Goal: Information Seeking & Learning: Learn about a topic

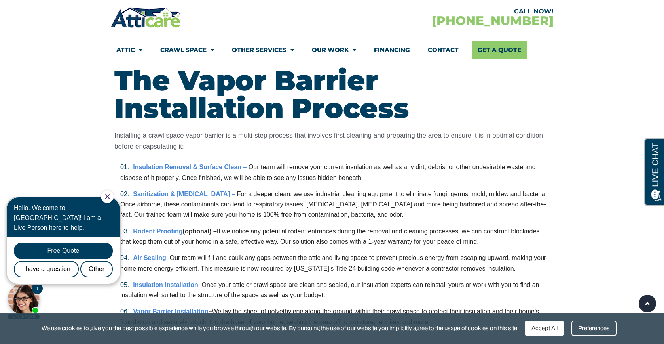
scroll to position [1303, 0]
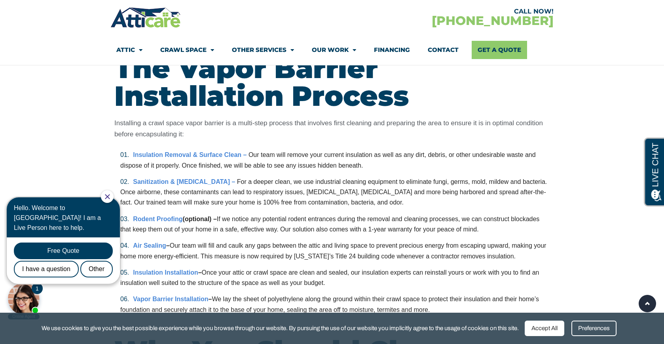
click at [114, 202] on div at bounding box center [107, 196] width 13 height 13
click at [112, 200] on div at bounding box center [107, 196] width 13 height 13
click at [110, 194] on icon "Close Chat" at bounding box center [107, 196] width 5 height 5
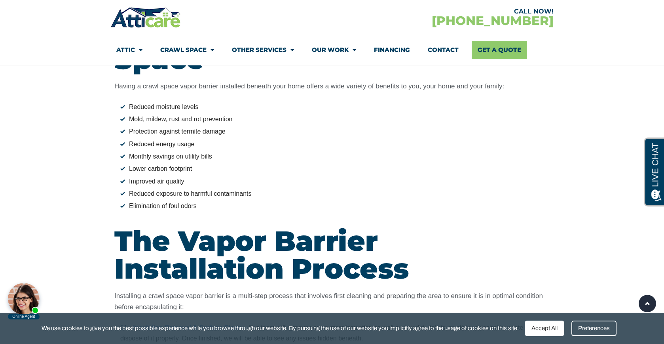
scroll to position [1130, 0]
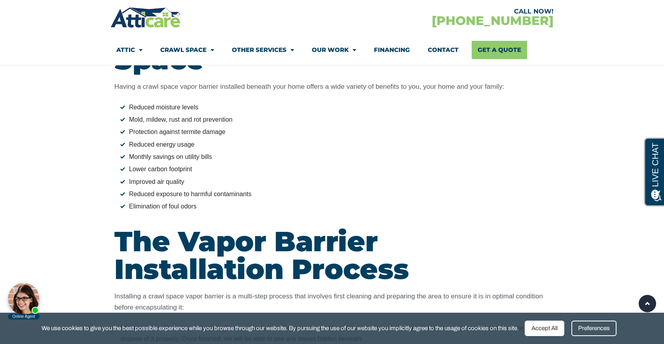
click at [202, 49] on link "Crawl Space" at bounding box center [187, 50] width 54 height 18
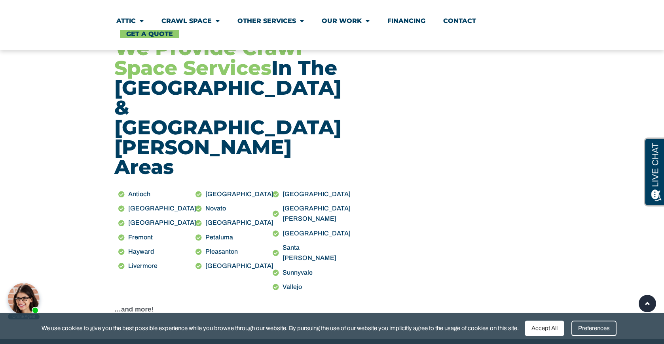
scroll to position [2341, 0]
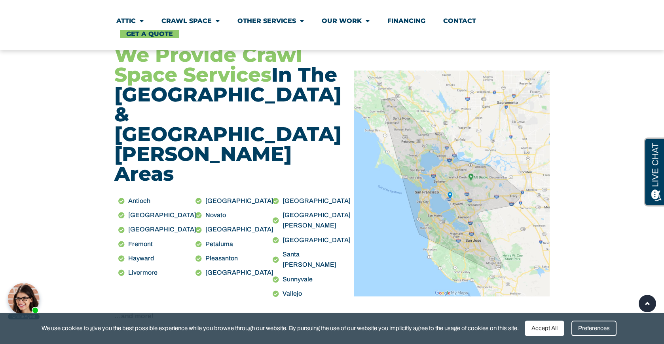
click at [133, 312] on strong "…and more!" at bounding box center [133, 316] width 39 height 8
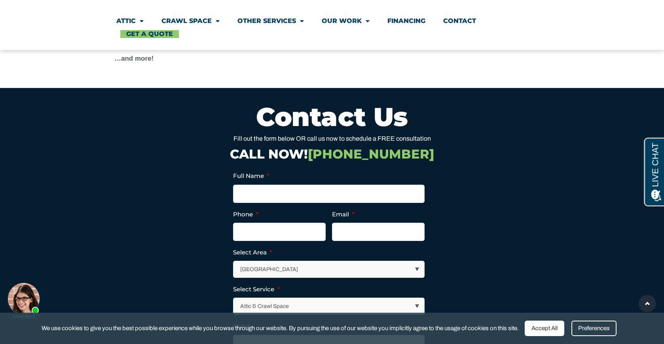
scroll to position [2600, 0]
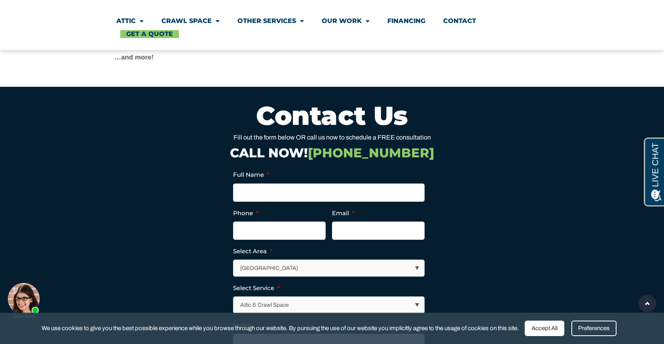
click at [549, 333] on div "Accept All" at bounding box center [545, 327] width 40 height 15
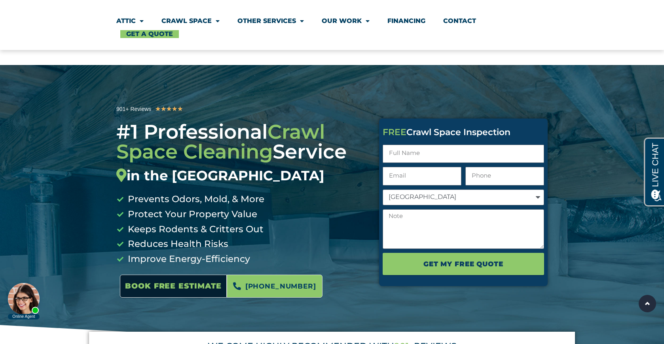
scroll to position [0, 0]
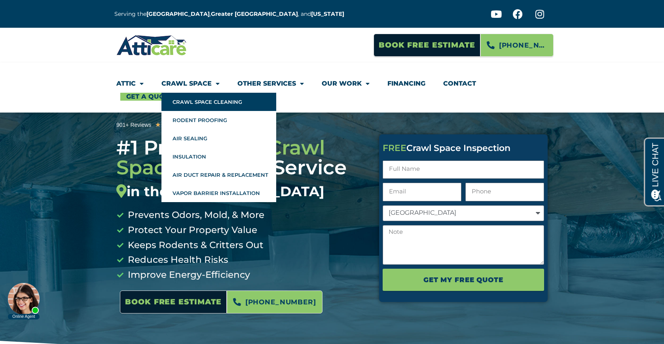
click at [210, 105] on link "Crawl Space Cleaning" at bounding box center [219, 102] width 115 height 18
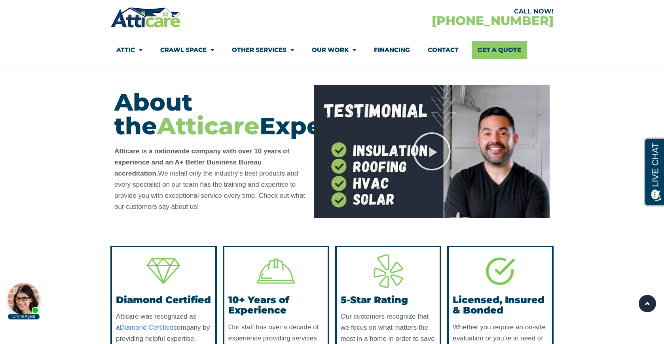
scroll to position [1636, 0]
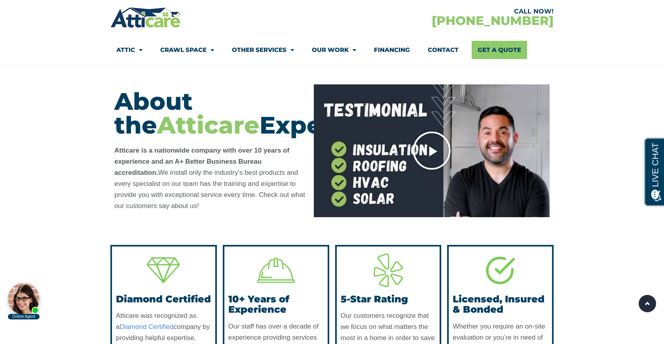
click at [429, 160] on icon "Play Video" at bounding box center [432, 151] width 40 height 40
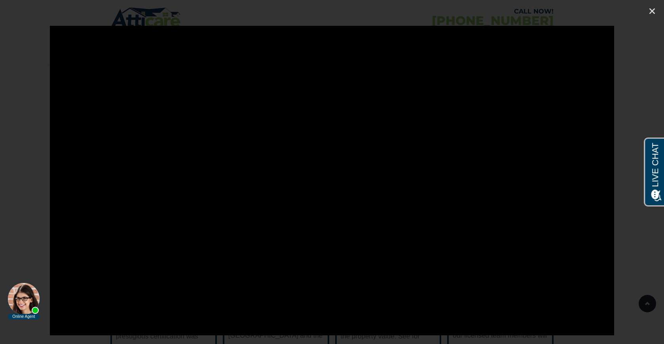
scroll to position [1673, 0]
click at [655, 14] on icon "Close (Esc)" at bounding box center [653, 11] width 8 height 8
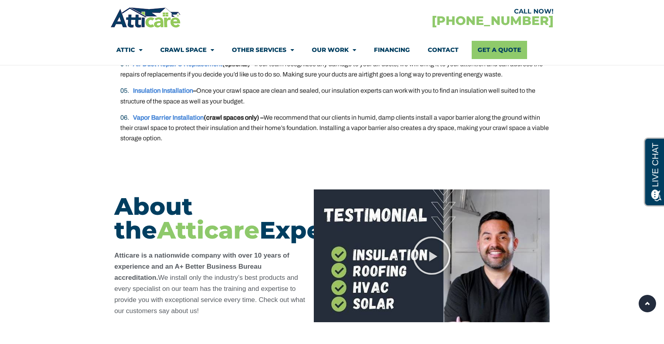
scroll to position [0, 0]
